Goal: Complete application form: Complete application form

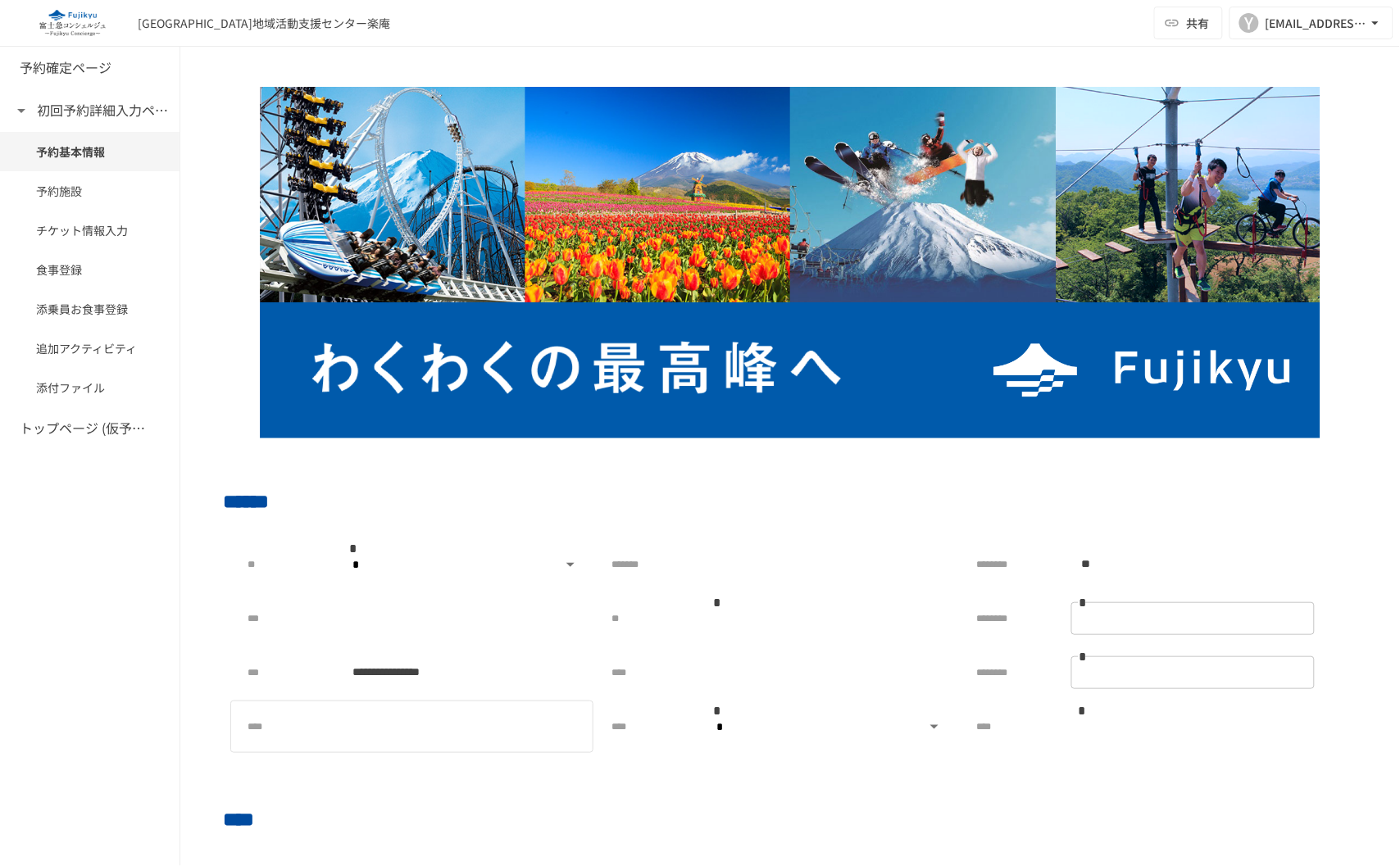
click at [496, 727] on div at bounding box center [464, 727] width 243 height 33
click at [1122, 625] on input "*" at bounding box center [1193, 618] width 243 height 29
click at [716, 568] on p at bounding box center [718, 565] width 20 height 21
click at [910, 570] on div at bounding box center [829, 565] width 243 height 33
